Goal: Find contact information: Find contact information

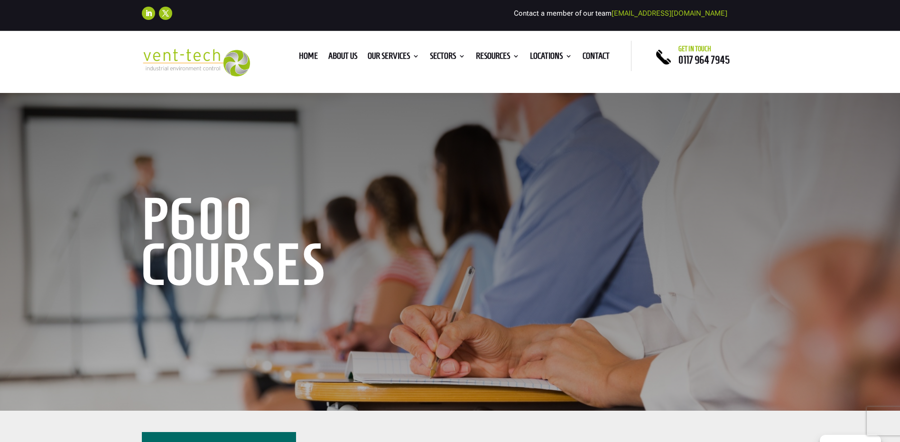
drag, startPoint x: 88, startPoint y: 258, endPoint x: 60, endPoint y: 80, distance: 180.7
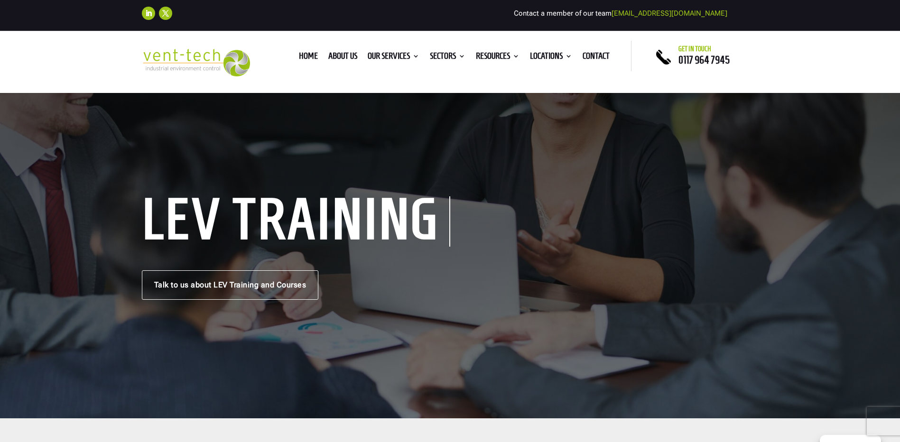
drag, startPoint x: 68, startPoint y: 283, endPoint x: 108, endPoint y: 165, distance: 124.9
click at [157, 274] on link "Talk to us about LEV Training and Courses" at bounding box center [230, 285] width 177 height 29
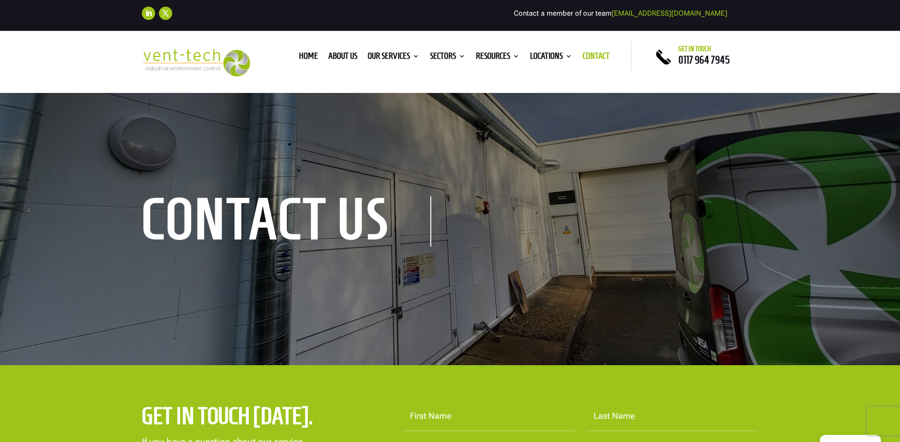
drag, startPoint x: 99, startPoint y: 317, endPoint x: 85, endPoint y: 148, distance: 169.5
